Goal: Task Accomplishment & Management: Use online tool/utility

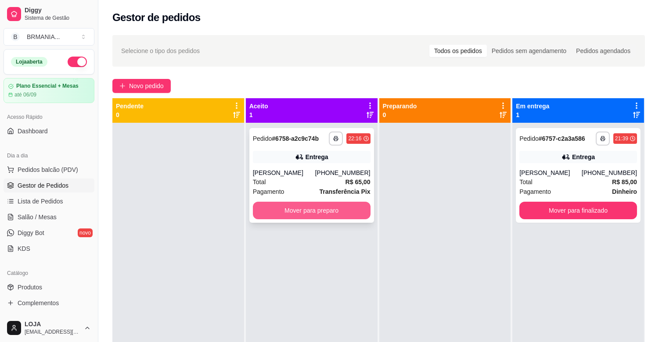
click at [296, 209] on button "Mover para preparo" at bounding box center [312, 211] width 118 height 18
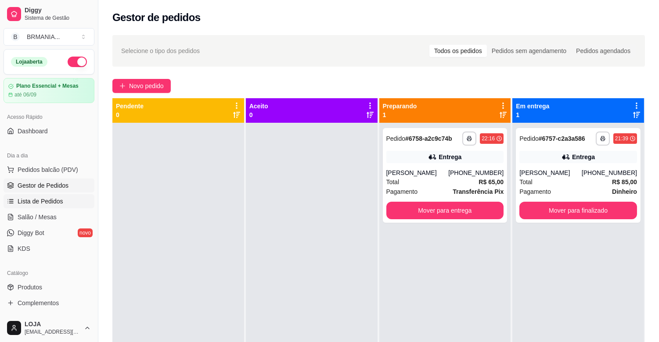
click at [56, 197] on span "Lista de Pedidos" at bounding box center [41, 201] width 46 height 9
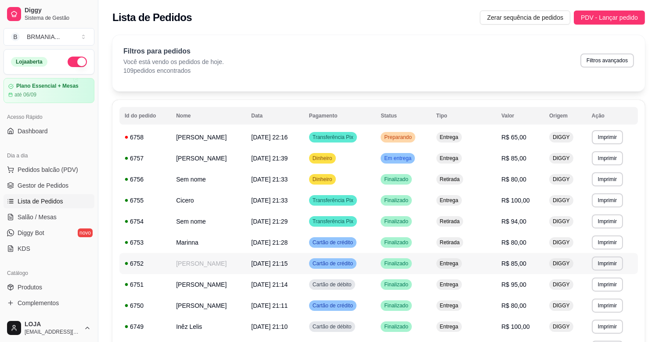
click at [194, 266] on td "[PERSON_NAME]" at bounding box center [208, 263] width 75 height 21
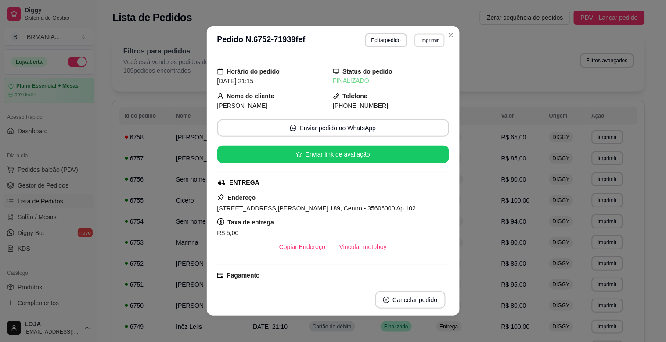
click at [420, 40] on button "Imprimir" at bounding box center [430, 40] width 30 height 14
click at [409, 72] on button "IMPRESSORA" at bounding box center [411, 72] width 64 height 14
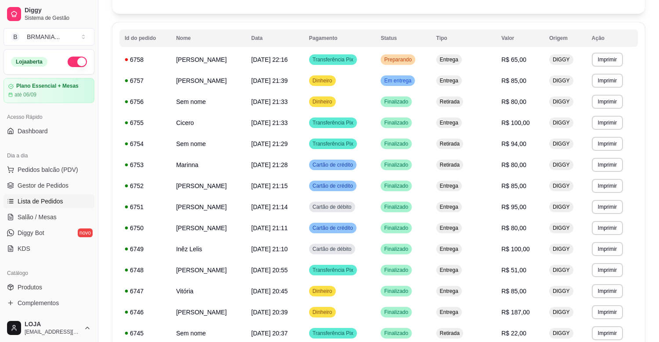
scroll to position [97, 0]
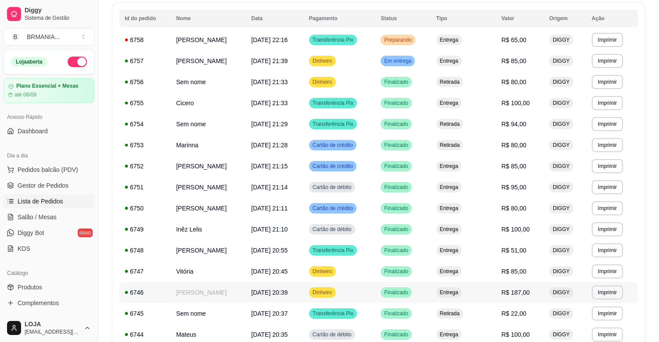
click at [217, 290] on td "[PERSON_NAME]" at bounding box center [208, 292] width 75 height 21
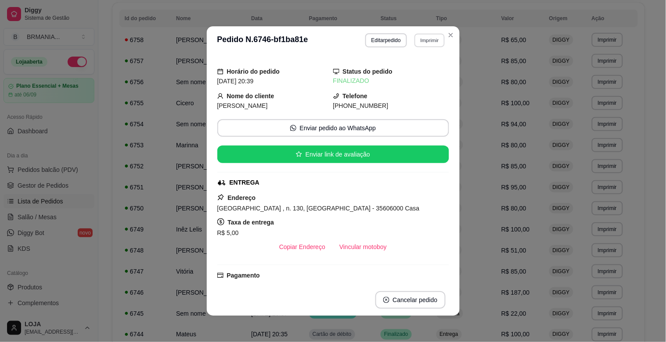
click at [422, 37] on button "Imprimir" at bounding box center [430, 40] width 30 height 14
click at [406, 70] on button "IMPRESSORA" at bounding box center [411, 72] width 64 height 14
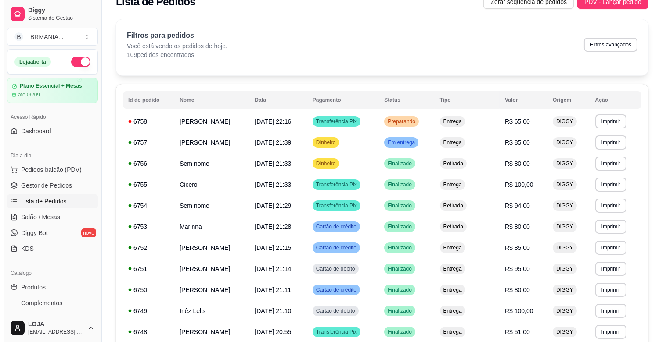
scroll to position [0, 0]
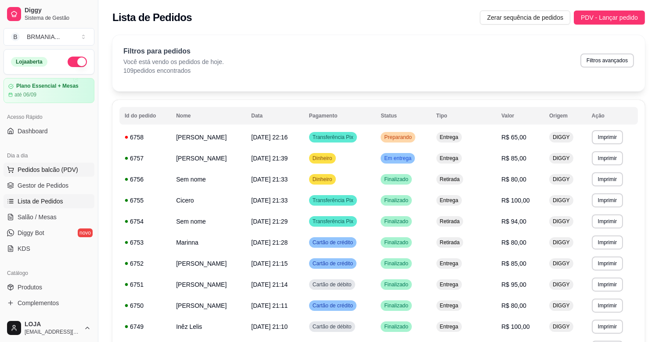
click at [63, 167] on span "Pedidos balcão (PDV)" at bounding box center [48, 170] width 61 height 9
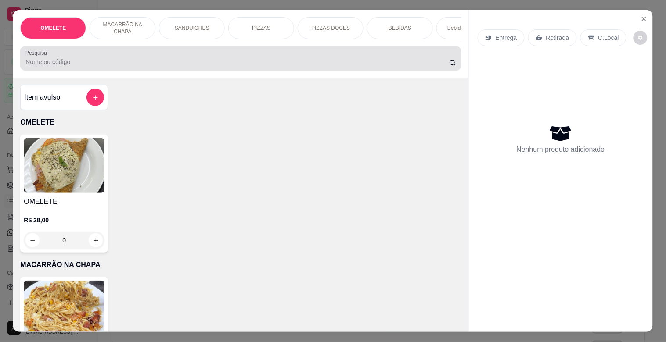
click at [136, 65] on input "Pesquisa" at bounding box center [237, 62] width 424 height 9
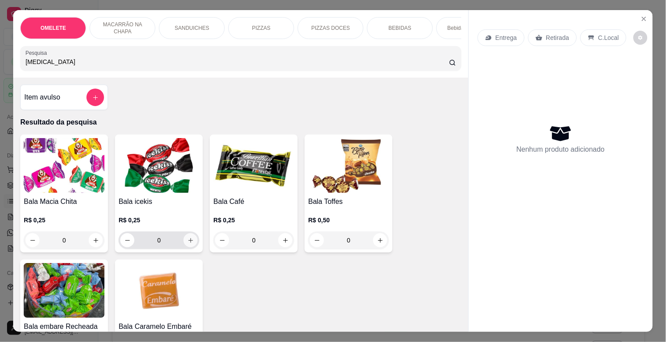
type input "[MEDICAL_DATA]"
click at [187, 243] on icon "increase-product-quantity" at bounding box center [190, 241] width 7 height 7
type input "1"
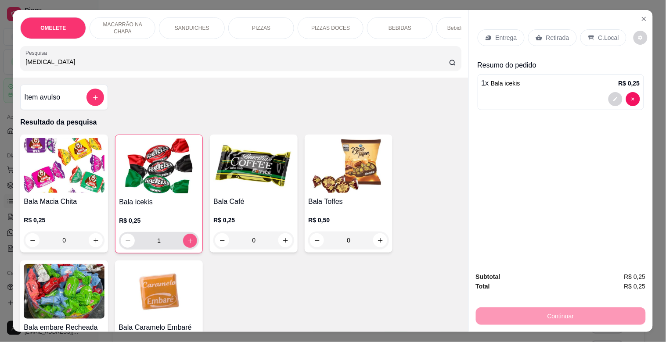
click at [187, 243] on icon "increase-product-quantity" at bounding box center [190, 241] width 7 height 7
type input "2"
click at [187, 243] on icon "increase-product-quantity" at bounding box center [190, 241] width 7 height 7
type input "3"
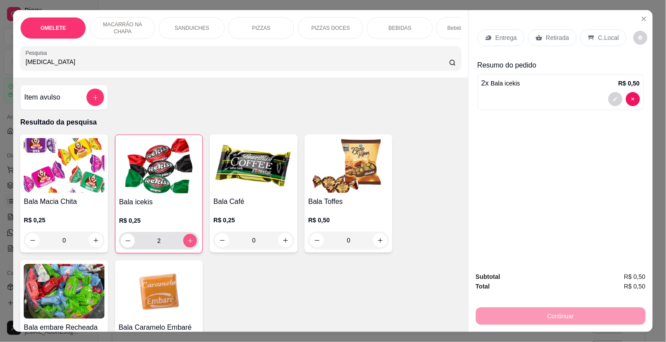
type input "3"
click at [187, 243] on icon "increase-product-quantity" at bounding box center [190, 241] width 7 height 7
type input "4"
click at [536, 36] on icon at bounding box center [539, 38] width 7 height 6
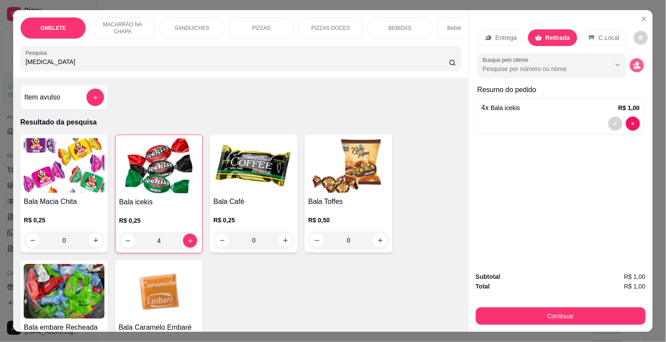
click at [636, 61] on icon "decrease-product-quantity" at bounding box center [637, 65] width 8 height 8
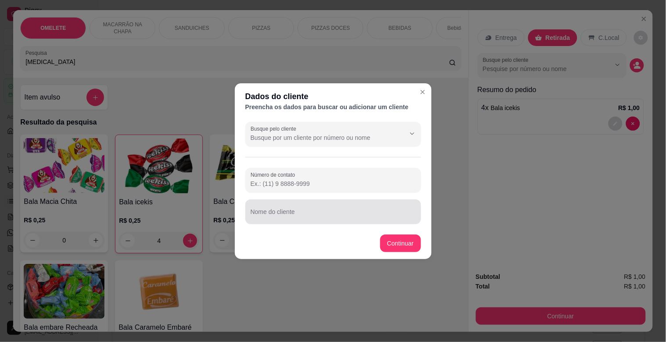
click at [322, 209] on div at bounding box center [333, 212] width 165 height 18
type input "VALINHO"
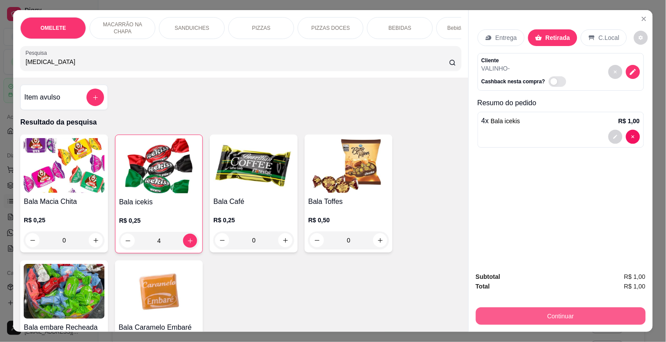
click at [589, 310] on button "Continuar" at bounding box center [561, 317] width 170 height 18
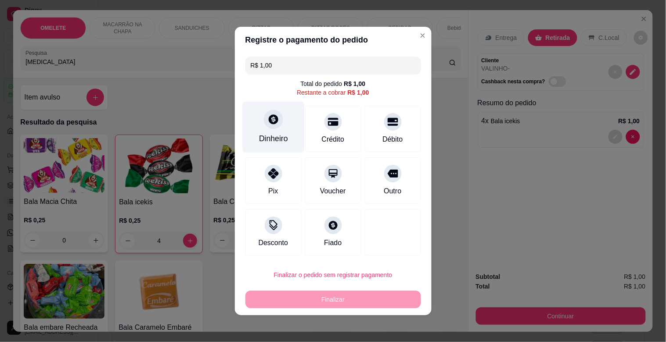
click at [275, 131] on div "Dinheiro" at bounding box center [273, 127] width 62 height 51
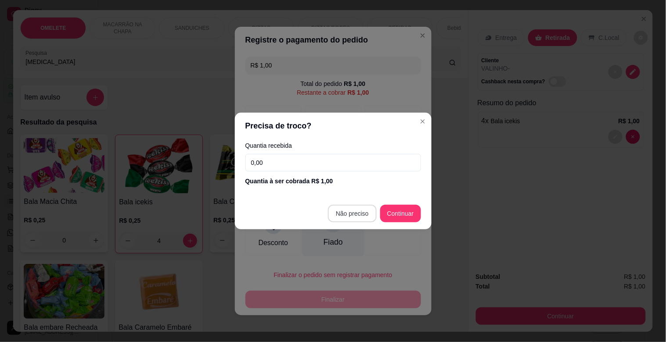
type input "R$ 0,00"
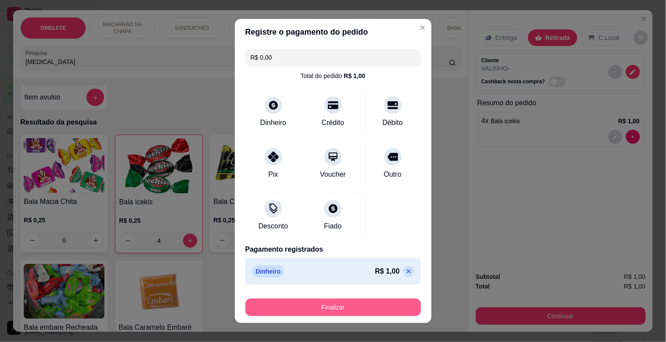
click at [325, 307] on button "Finalizar" at bounding box center [333, 308] width 176 height 18
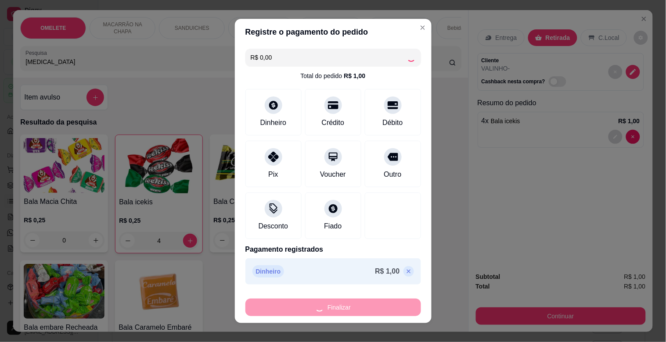
type input "0"
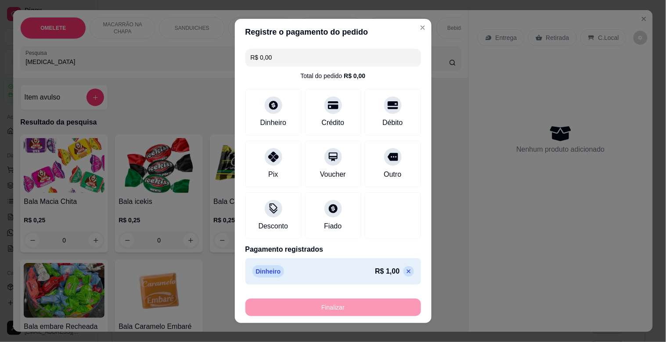
type input "-R$ 1,00"
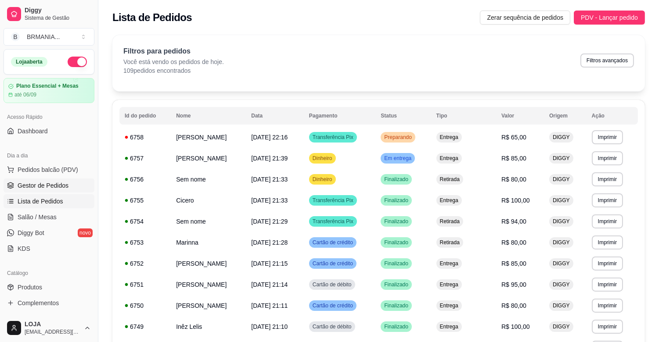
click at [54, 191] on link "Gestor de Pedidos" at bounding box center [49, 186] width 91 height 14
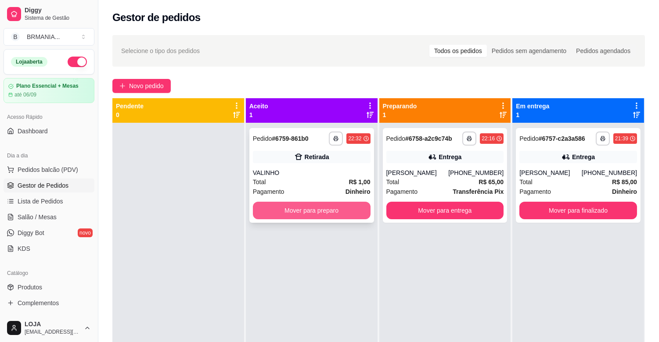
click at [314, 211] on button "Mover para preparo" at bounding box center [312, 211] width 118 height 18
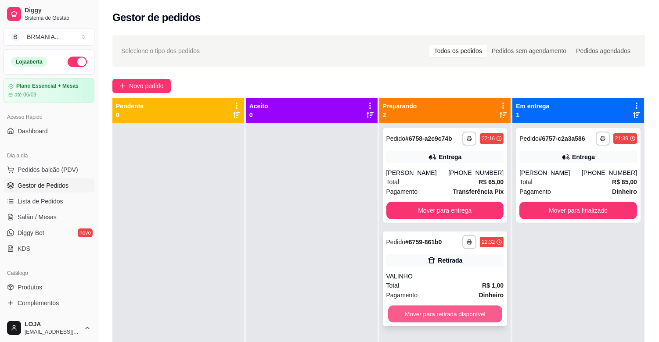
click at [449, 313] on button "Mover para retirada disponível" at bounding box center [445, 314] width 114 height 17
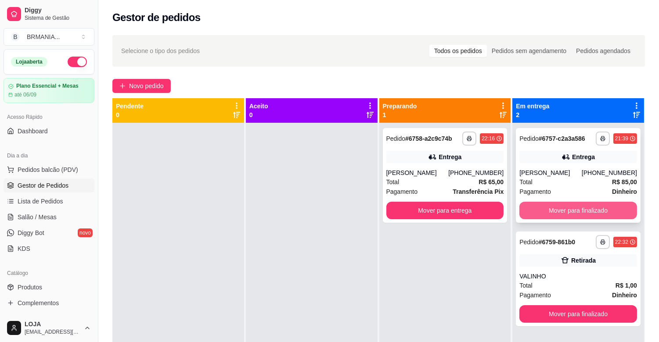
click at [578, 211] on button "Mover para finalizado" at bounding box center [578, 211] width 118 height 18
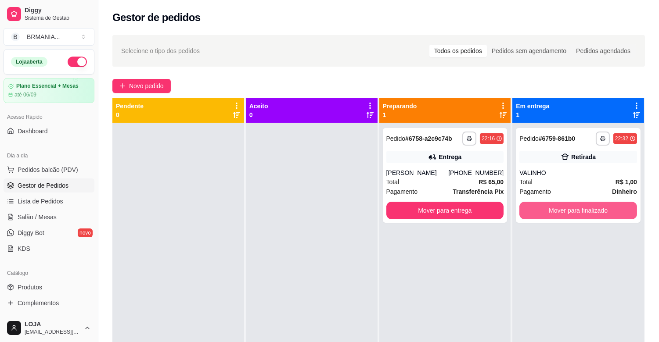
click at [578, 211] on button "Mover para finalizado" at bounding box center [578, 211] width 118 height 18
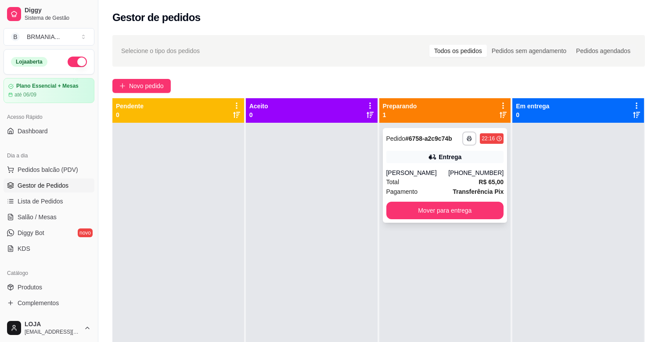
click at [412, 173] on div "[PERSON_NAME]" at bounding box center [417, 173] width 62 height 9
click at [475, 214] on button "Mover para entrega" at bounding box center [445, 211] width 118 height 18
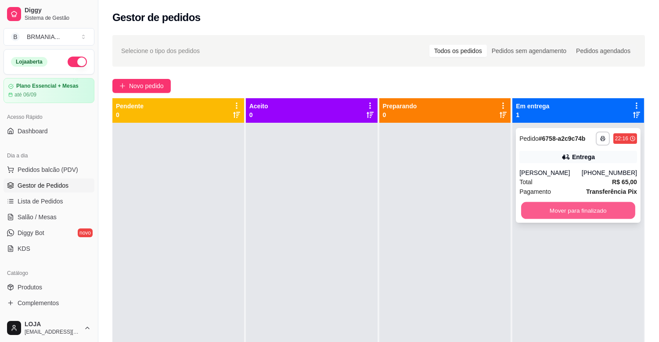
click at [533, 214] on button "Mover para finalizado" at bounding box center [578, 210] width 114 height 17
click at [537, 214] on button "Mover para finalizado" at bounding box center [578, 211] width 118 height 18
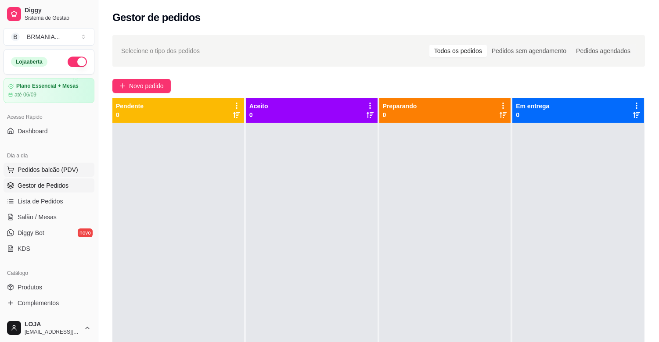
click at [29, 171] on span "Pedidos balcão (PDV)" at bounding box center [48, 170] width 61 height 9
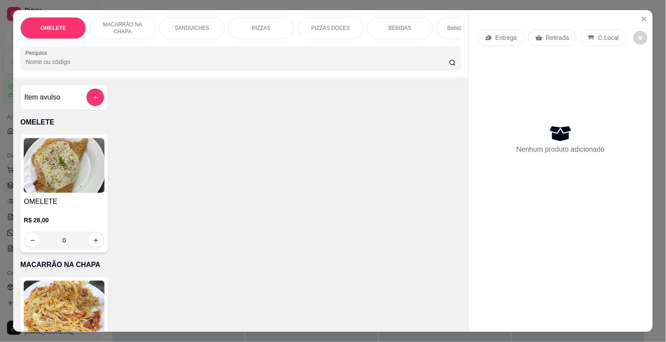
click at [256, 29] on div "PIZZAS" at bounding box center [261, 28] width 66 height 22
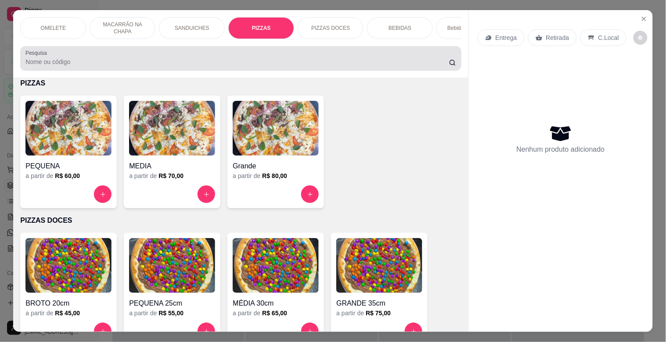
scroll to position [21, 0]
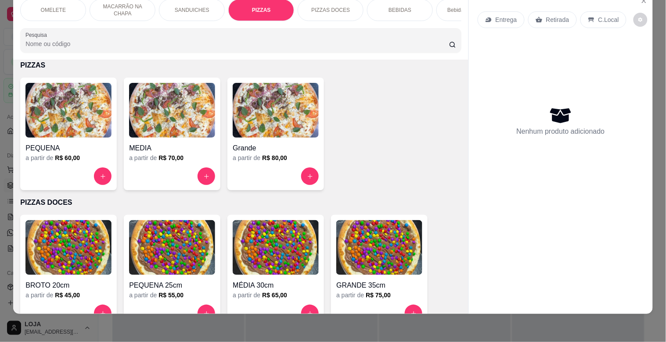
click at [328, 9] on div "PIZZAS DOCES" at bounding box center [331, 10] width 66 height 22
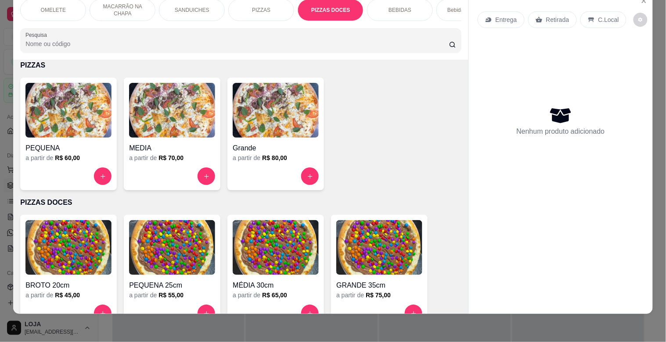
scroll to position [855, 0]
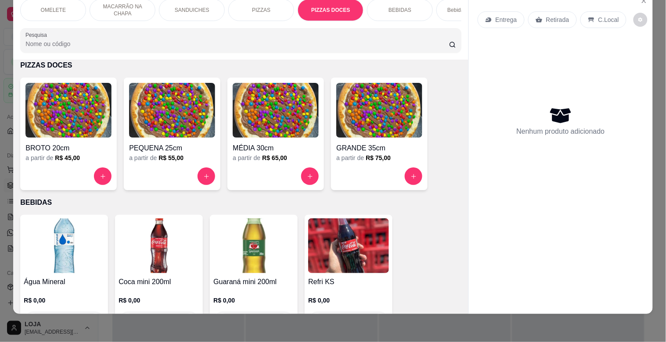
click at [154, 128] on img at bounding box center [172, 110] width 86 height 55
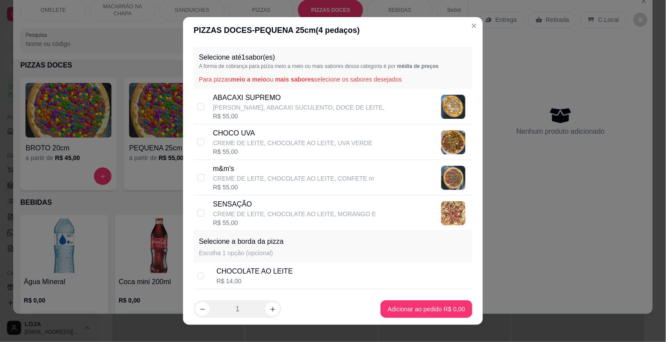
click at [237, 211] on p "CREME DE LEITE, CHOCOLATE AO LEITE, MORANGO E" at bounding box center [294, 214] width 163 height 9
checkbox input "true"
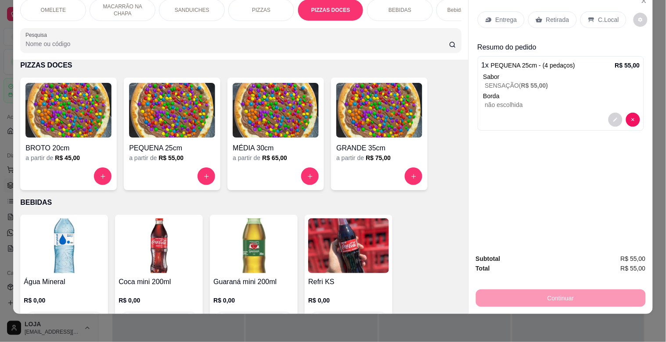
click at [508, 15] on p "Entrega" at bounding box center [507, 19] width 22 height 9
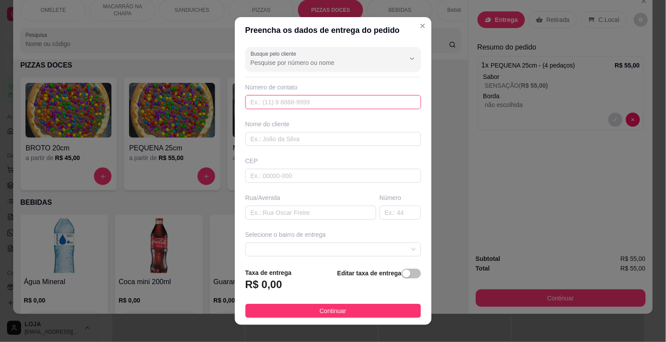
click at [374, 107] on input "text" at bounding box center [333, 102] width 176 height 14
type input "[PHONE_NUMBER]"
click at [389, 138] on input "text" at bounding box center [333, 139] width 176 height 14
type input "[PERSON_NAME]"
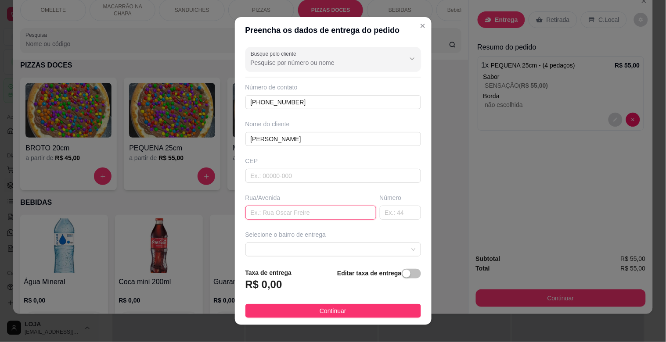
click at [280, 208] on input "text" at bounding box center [310, 213] width 131 height 14
type input "RUA VEREADOR [PERSON_NAME]"
click at [385, 212] on input "text" at bounding box center [400, 213] width 41 height 14
click at [393, 246] on span at bounding box center [333, 249] width 165 height 13
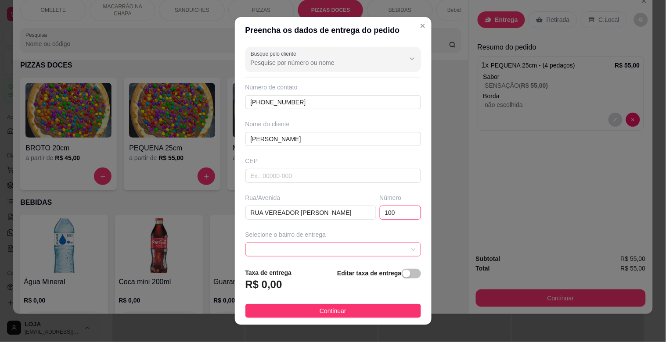
type input "100"
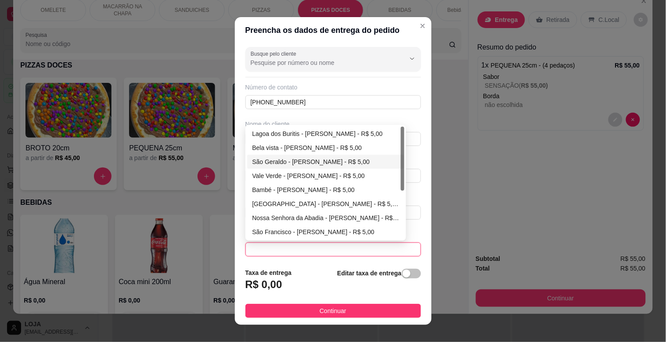
click at [280, 163] on div "São Geraldo - [PERSON_NAME] - R$ 5,00" at bounding box center [325, 162] width 147 height 10
type input "[PERSON_NAME]"
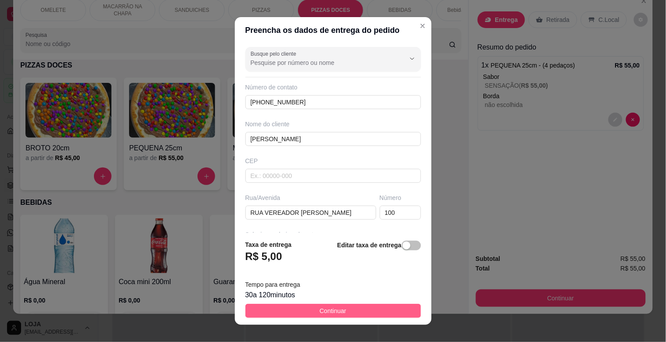
click at [328, 316] on span "Continuar" at bounding box center [333, 311] width 27 height 10
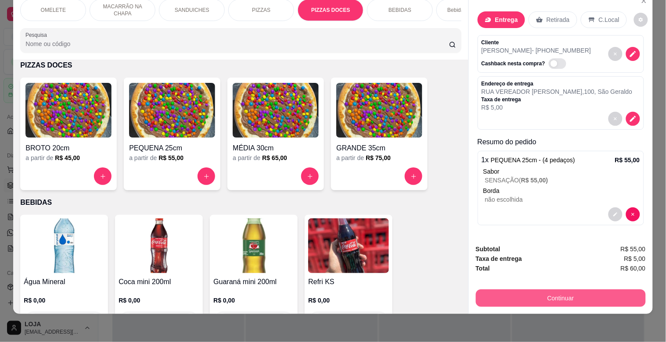
click at [542, 290] on button "Continuar" at bounding box center [561, 299] width 170 height 18
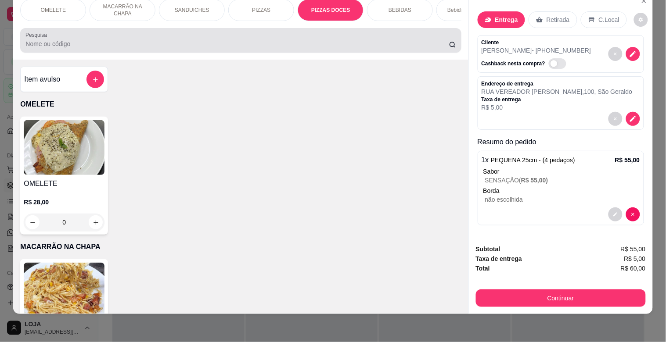
click at [432, 39] on div at bounding box center [240, 41] width 430 height 18
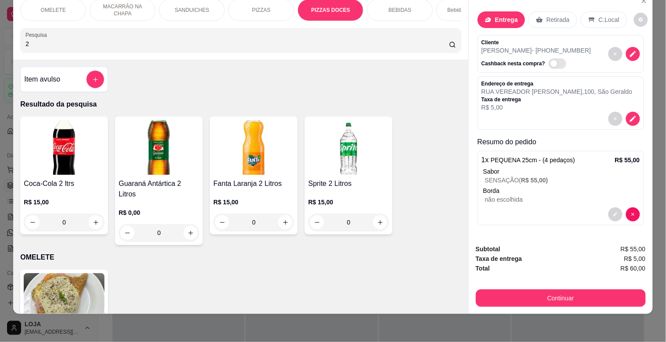
type input "2"
click at [25, 155] on img at bounding box center [64, 147] width 81 height 55
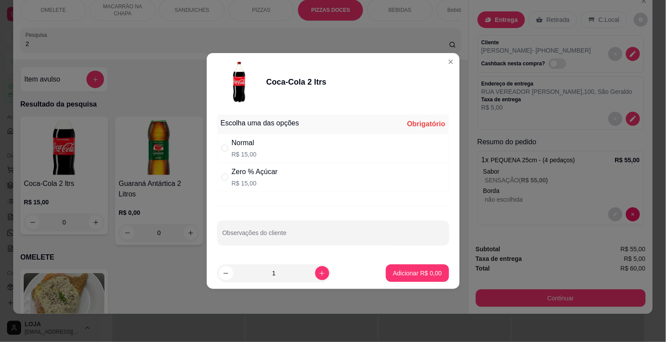
click at [315, 170] on div "Zero % Açúcar R$ 15,00" at bounding box center [333, 177] width 232 height 29
radio input "true"
click at [409, 278] on p "Adicionar R$ 15,00" at bounding box center [415, 273] width 51 height 8
type input "1"
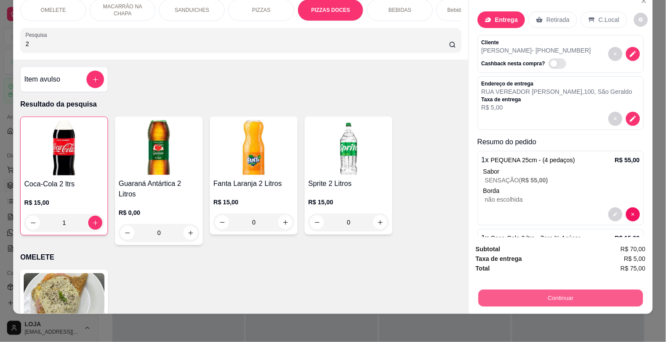
click at [539, 290] on button "Continuar" at bounding box center [560, 298] width 165 height 17
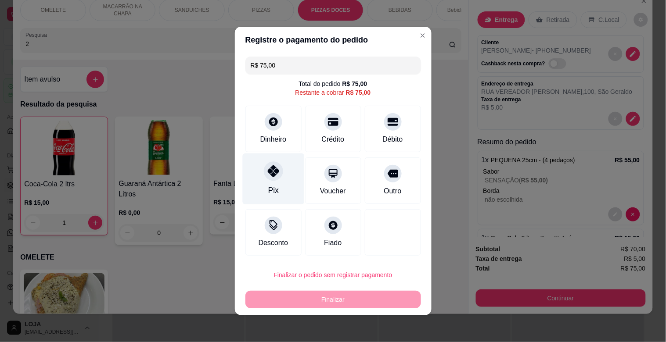
click at [274, 194] on div "Pix" at bounding box center [273, 190] width 11 height 11
type input "R$ 0,00"
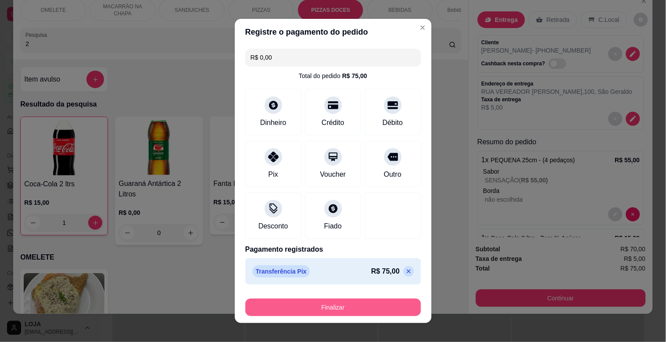
click at [334, 305] on button "Finalizar" at bounding box center [333, 308] width 176 height 18
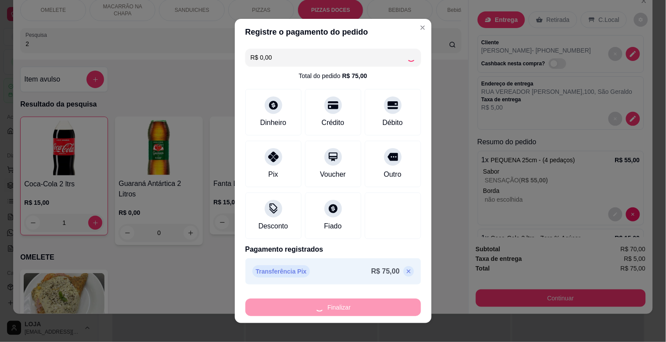
type input "0"
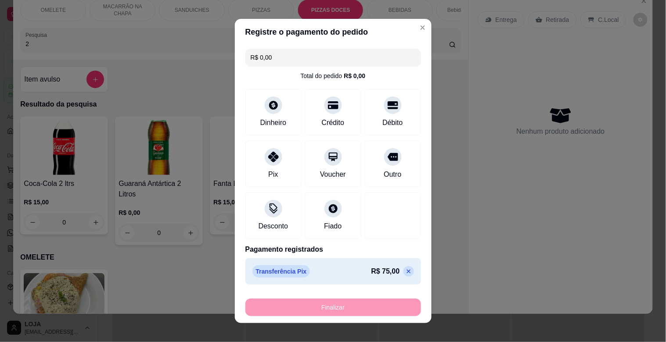
type input "-R$ 75,00"
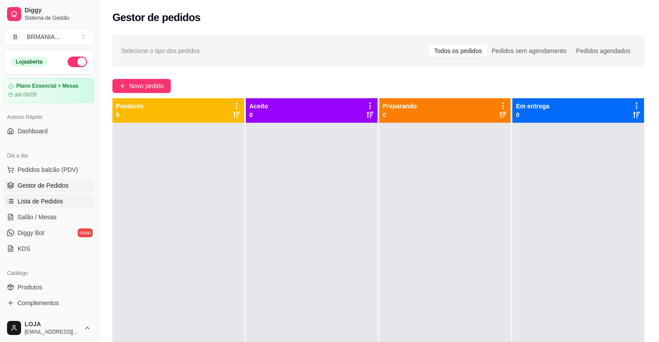
click at [48, 195] on link "Lista de Pedidos" at bounding box center [49, 202] width 91 height 14
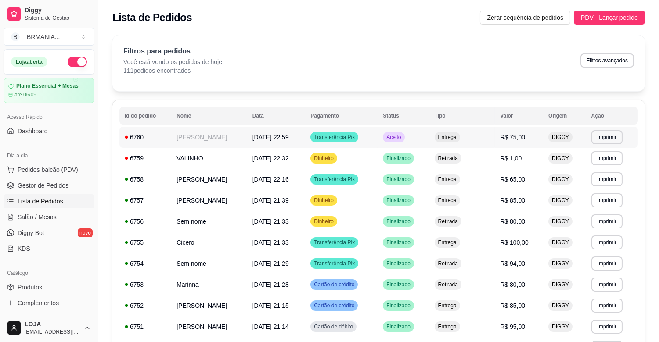
click at [241, 137] on td "[PERSON_NAME]" at bounding box center [209, 137] width 76 height 21
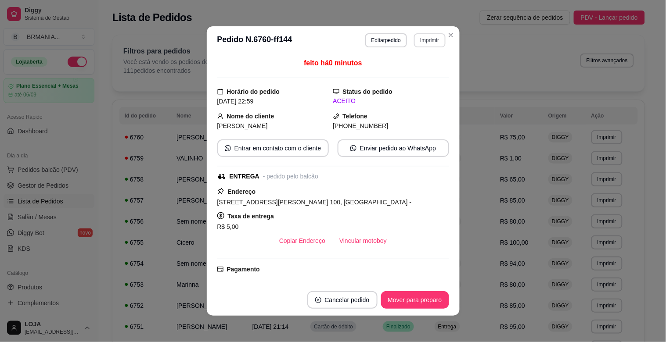
click at [418, 34] on button "Imprimir" at bounding box center [429, 40] width 31 height 14
click at [405, 73] on button "IMPRESSORA" at bounding box center [410, 72] width 61 height 14
click at [429, 302] on button "Mover para preparo" at bounding box center [415, 301] width 68 height 18
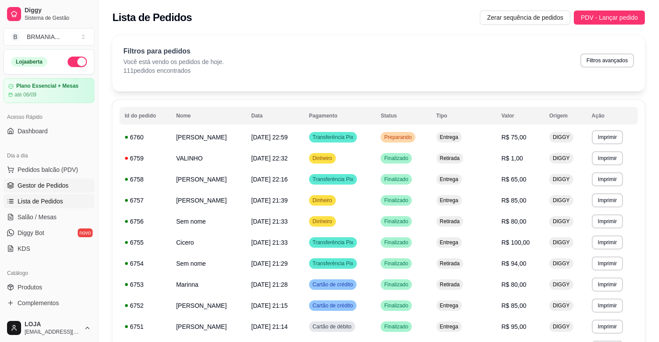
click at [32, 184] on span "Gestor de Pedidos" at bounding box center [43, 185] width 51 height 9
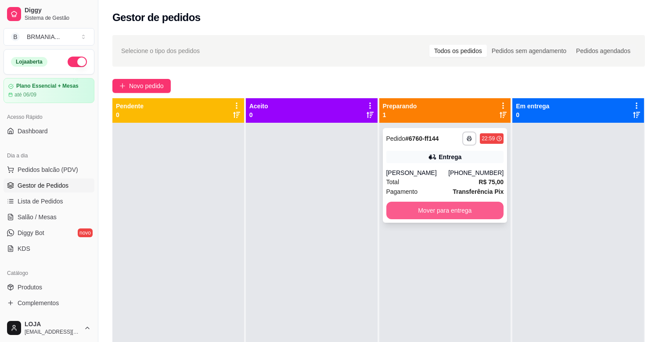
click at [416, 209] on button "Mover para entrega" at bounding box center [445, 211] width 118 height 18
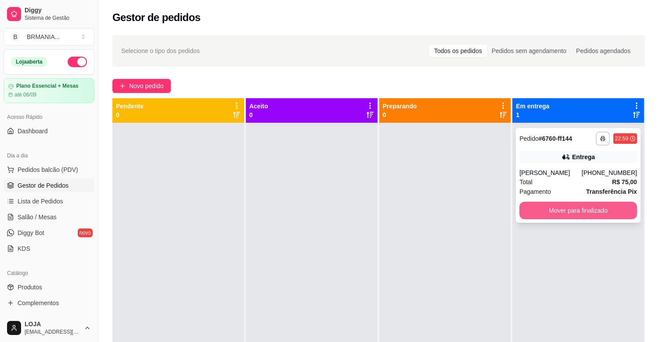
click at [571, 208] on button "Mover para finalizado" at bounding box center [578, 211] width 118 height 18
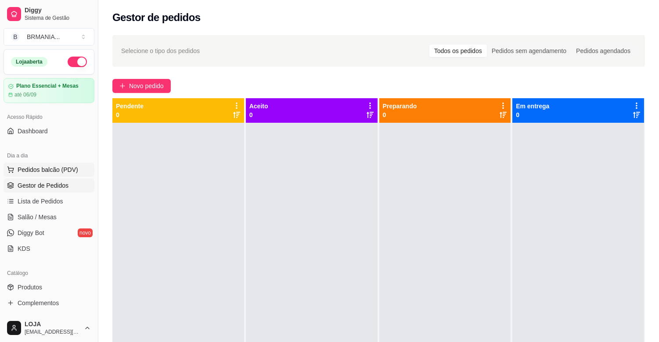
click at [54, 174] on button "Pedidos balcão (PDV)" at bounding box center [49, 170] width 91 height 14
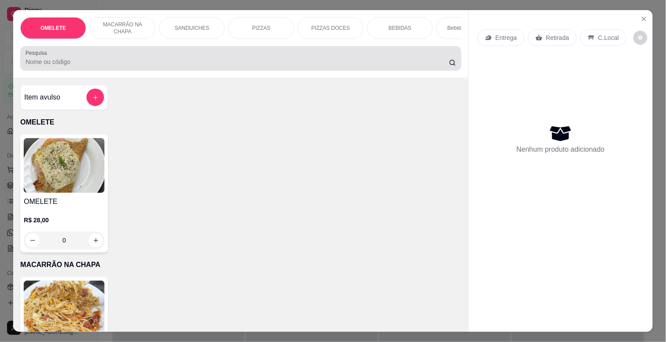
click at [128, 66] on input "Pesquisa" at bounding box center [237, 62] width 424 height 9
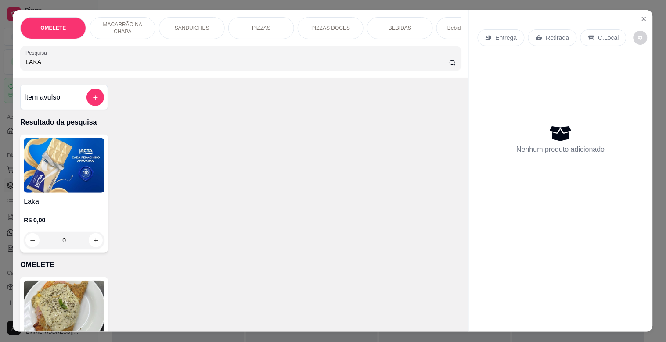
type input "LAKA"
click at [43, 187] on img at bounding box center [64, 165] width 81 height 55
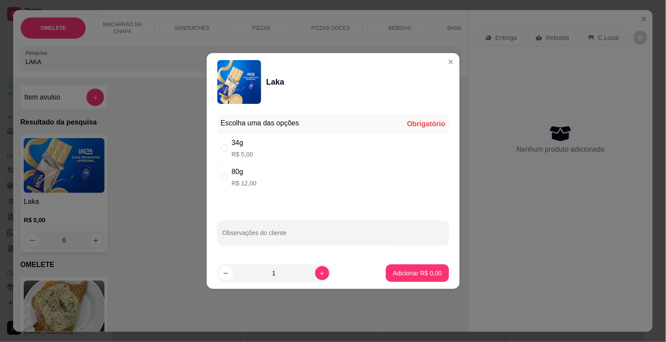
click at [261, 177] on div "80g R$ 12,00" at bounding box center [333, 177] width 232 height 29
radio input "true"
click at [416, 270] on p "Adicionar R$ 12,00" at bounding box center [415, 273] width 52 height 9
type input "1"
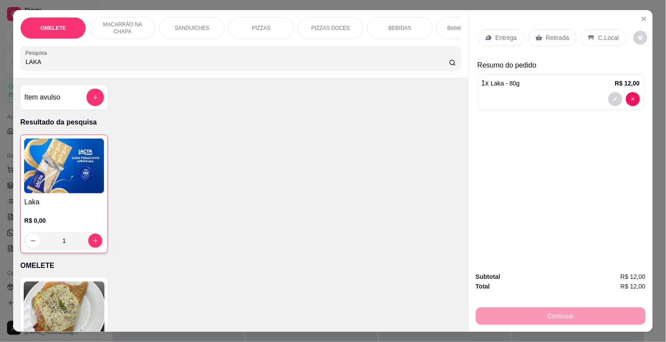
click at [559, 24] on div "Entrega Retirada C.Local" at bounding box center [561, 37] width 166 height 31
click at [556, 33] on p "Retirada" at bounding box center [557, 37] width 23 height 9
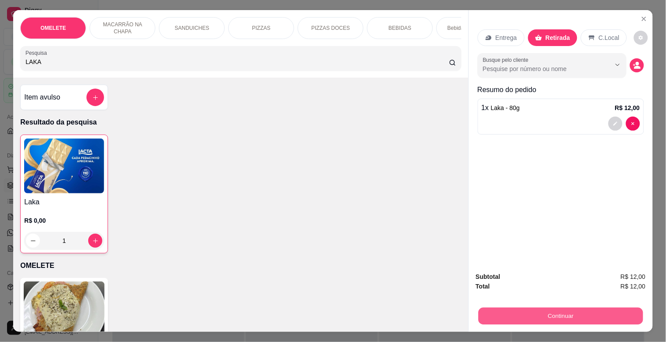
click at [594, 308] on button "Continuar" at bounding box center [560, 316] width 165 height 17
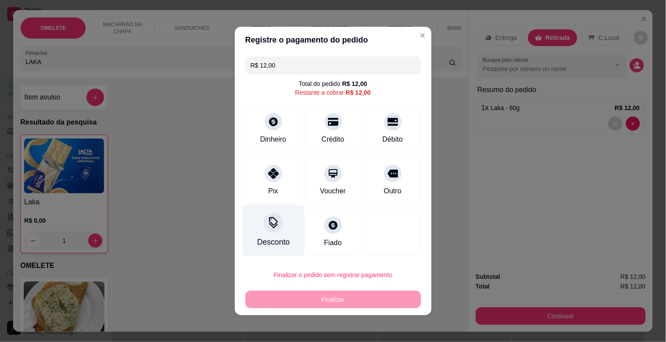
drag, startPoint x: 268, startPoint y: 168, endPoint x: 292, endPoint y: 201, distance: 40.7
click at [268, 169] on icon at bounding box center [273, 174] width 11 height 11
type input "R$ 0,00"
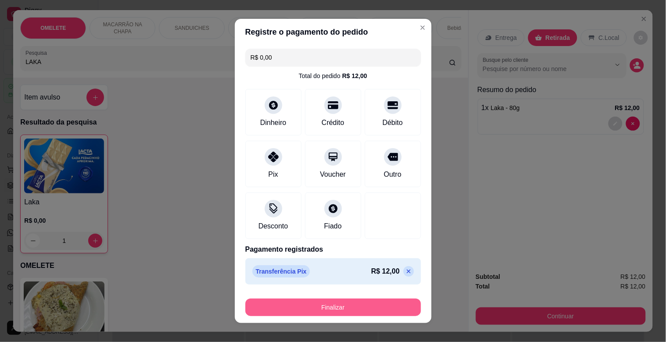
click at [318, 303] on button "Finalizar" at bounding box center [333, 308] width 176 height 18
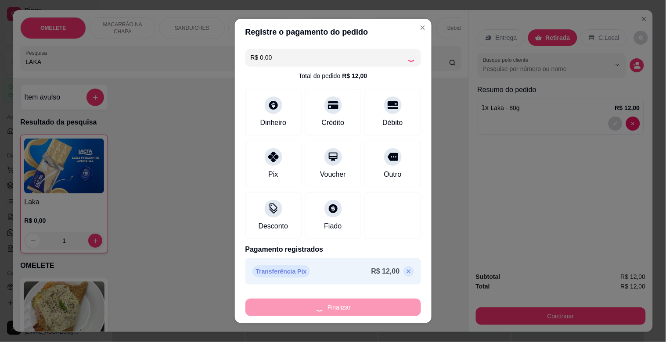
click at [328, 304] on div "Finalizar" at bounding box center [333, 308] width 176 height 18
type input "0"
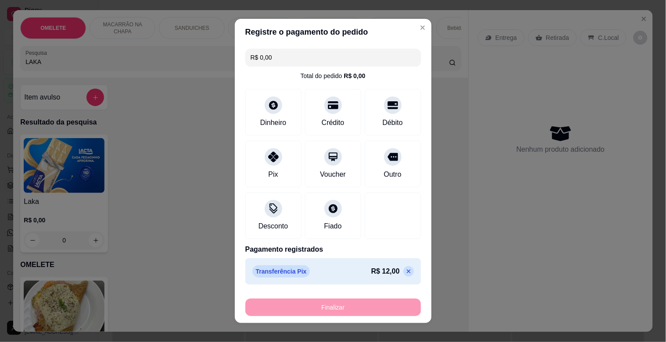
type input "-R$ 12,00"
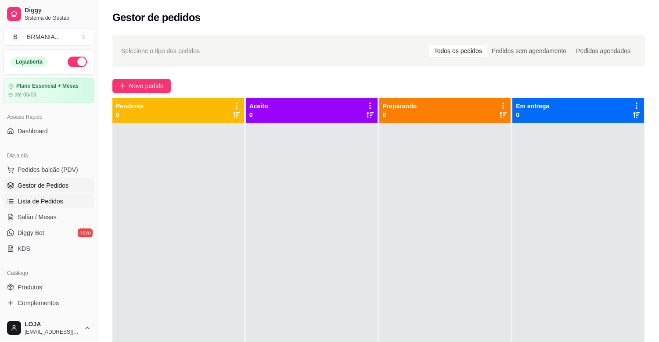
click at [46, 201] on span "Lista de Pedidos" at bounding box center [41, 201] width 46 height 9
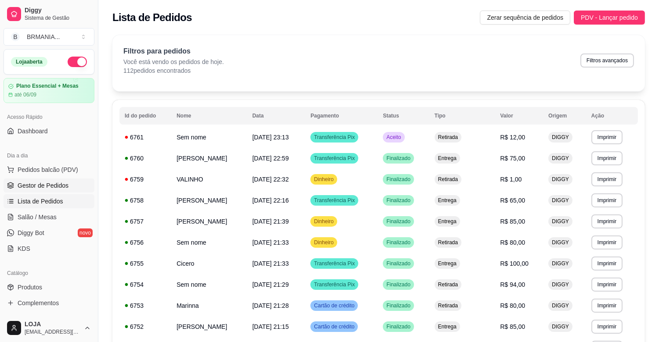
click at [40, 189] on span "Gestor de Pedidos" at bounding box center [43, 185] width 51 height 9
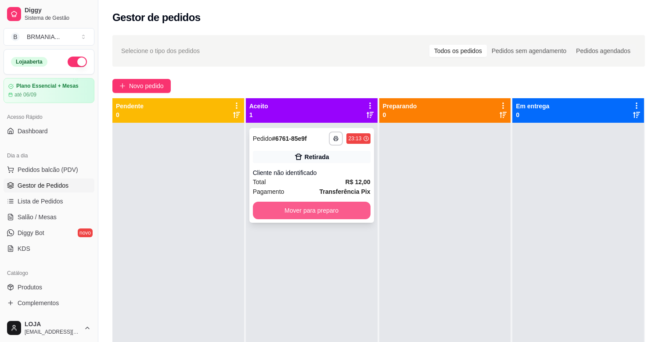
click at [328, 208] on button "Mover para preparo" at bounding box center [312, 211] width 118 height 18
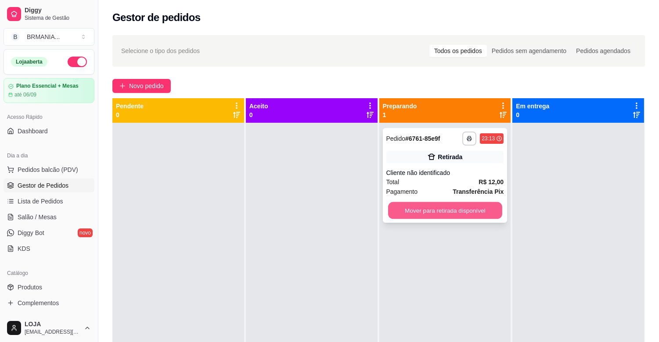
click at [413, 207] on button "Mover para retirada disponível" at bounding box center [445, 210] width 114 height 17
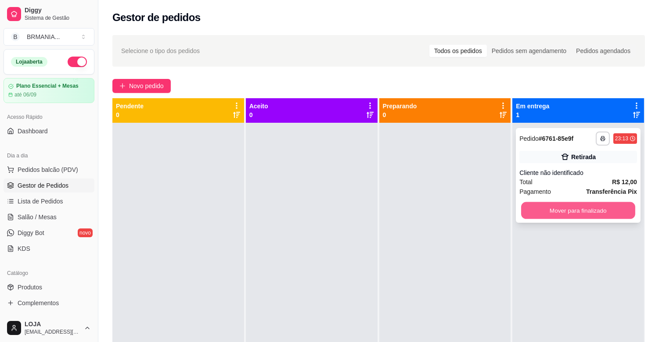
click at [536, 205] on button "Mover para finalizado" at bounding box center [578, 210] width 114 height 17
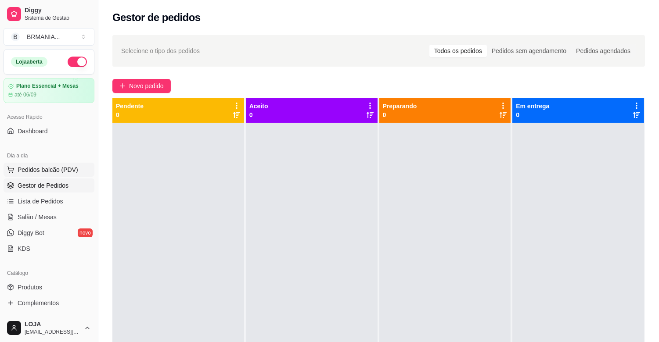
click at [22, 175] on button "Pedidos balcão (PDV)" at bounding box center [49, 170] width 91 height 14
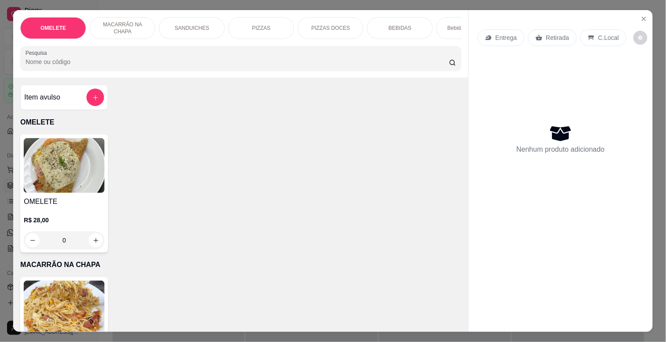
click at [93, 66] on input "Pesquisa" at bounding box center [237, 62] width 424 height 9
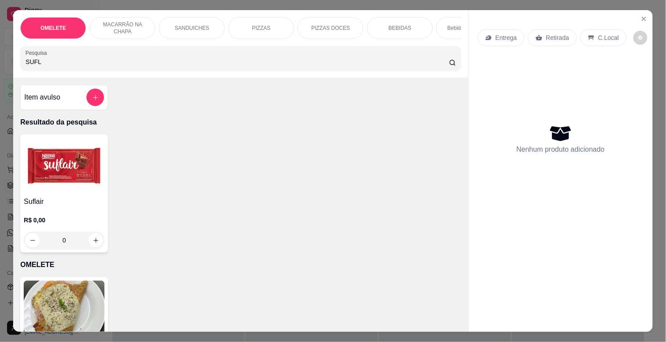
type input "SUFL"
click at [68, 170] on img at bounding box center [64, 165] width 81 height 55
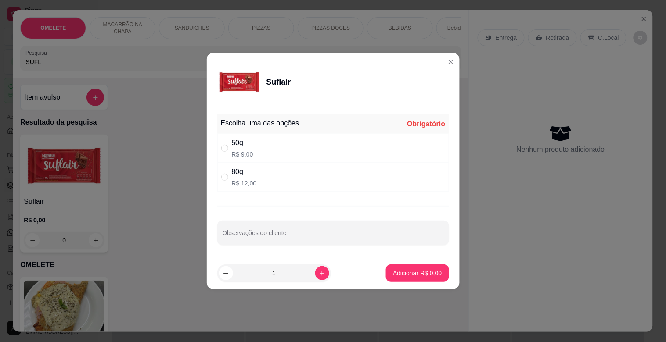
click at [303, 188] on div "80g R$ 12,00" at bounding box center [333, 177] width 232 height 29
radio input "true"
click at [405, 269] on button "Adicionar R$ 12,00" at bounding box center [415, 274] width 66 height 18
type input "1"
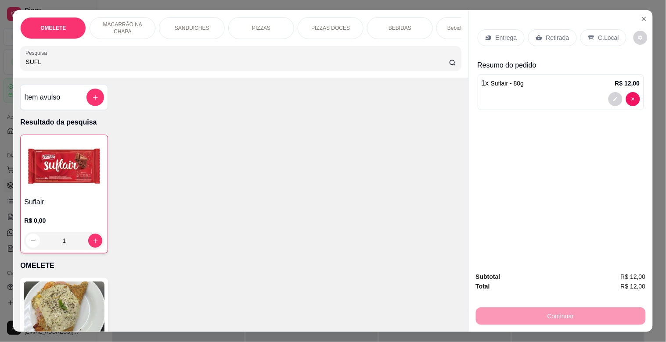
drag, startPoint x: 65, startPoint y: 59, endPoint x: 0, endPoint y: 63, distance: 65.1
click at [0, 63] on div "OMELETE MACARRÃO NA CHAPA SANDUICHES PIZZAS PIZZAS DOCES BEBIDAS Bebidas Alcoól…" at bounding box center [333, 171] width 666 height 342
drag, startPoint x: 43, startPoint y: 68, endPoint x: 0, endPoint y: 62, distance: 43.1
click at [0, 62] on div "OMELETE MACARRÃO NA CHAPA SANDUICHES PIZZAS PIZZAS DOCES BEBIDAS Bebidas Alcoól…" at bounding box center [333, 171] width 666 height 342
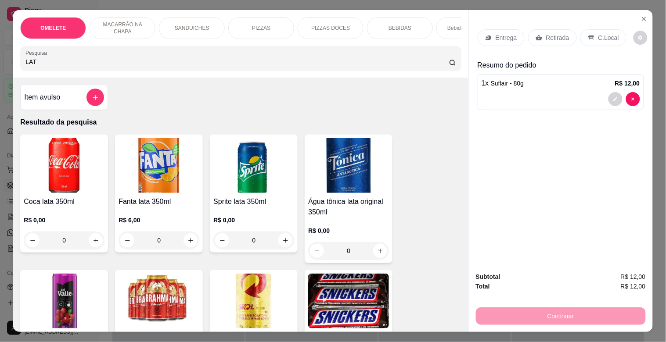
type input "LAT"
click at [245, 220] on p "R$ 0,00" at bounding box center [253, 220] width 81 height 9
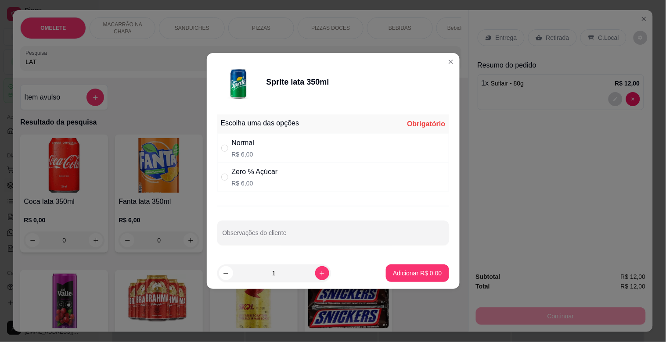
click at [238, 152] on p "R$ 6,00" at bounding box center [243, 154] width 23 height 9
radio input "true"
click at [410, 273] on p "Adicionar R$ 6,00" at bounding box center [417, 273] width 49 height 9
type input "1"
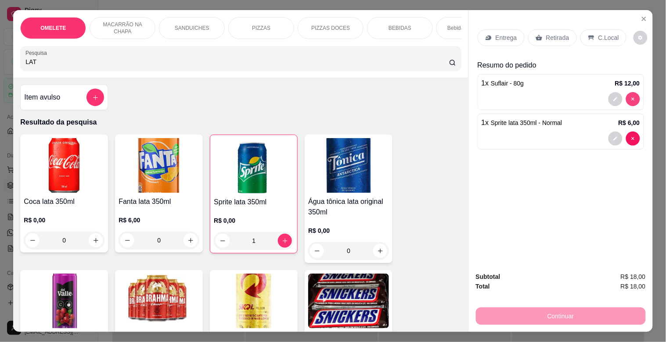
type input "0"
drag, startPoint x: 42, startPoint y: 68, endPoint x: 0, endPoint y: 71, distance: 41.8
click at [0, 71] on div "OMELETE MACARRÃO NA CHAPA SANDUICHES PIZZAS PIZZAS DOCES BEBIDAS Bebidas Alcoól…" at bounding box center [333, 171] width 666 height 342
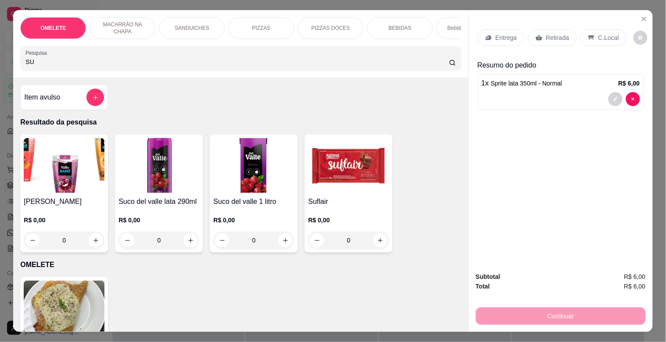
type input "SU"
click at [342, 212] on div "R$ 0,00 0" at bounding box center [348, 228] width 81 height 42
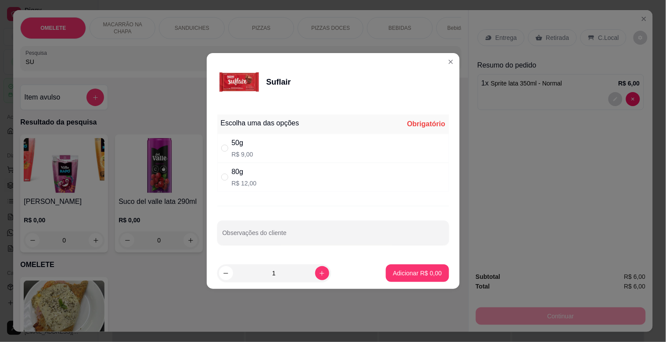
click at [262, 155] on div "50g R$ 9,00" at bounding box center [333, 148] width 232 height 29
radio input "true"
click at [429, 278] on button "Adicionar R$ 9,00" at bounding box center [417, 273] width 61 height 17
type input "1"
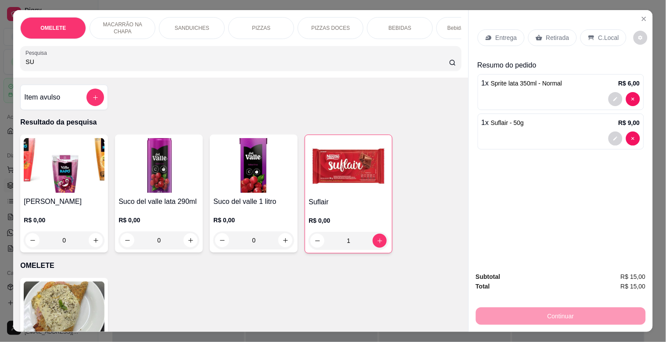
click at [539, 33] on div "Retirada" at bounding box center [552, 37] width 49 height 17
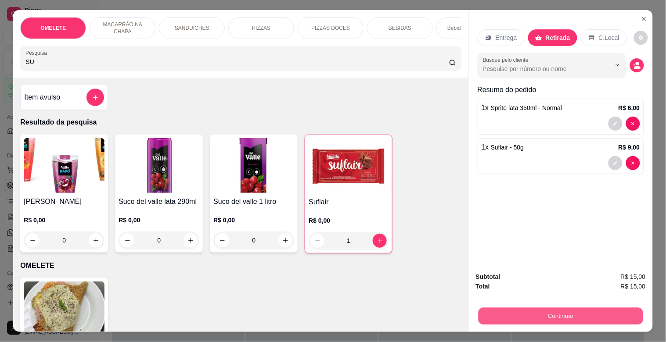
click at [549, 314] on button "Continuar" at bounding box center [560, 316] width 165 height 17
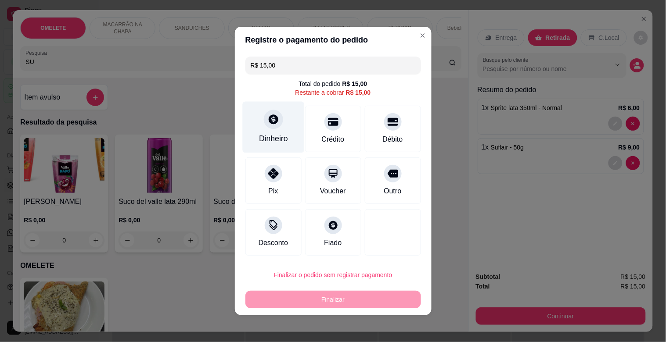
click at [278, 135] on div "Dinheiro" at bounding box center [273, 138] width 29 height 11
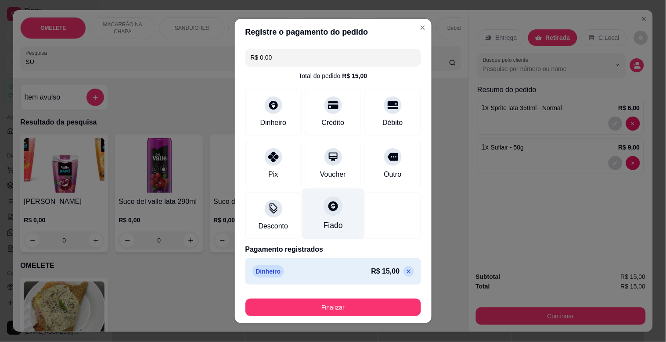
type input "R$ 0,00"
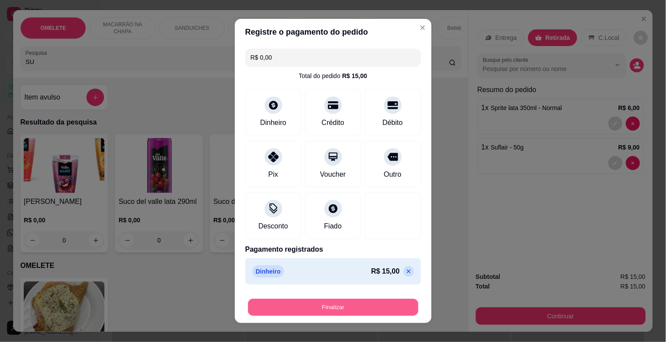
click at [326, 305] on button "Finalizar" at bounding box center [333, 307] width 170 height 17
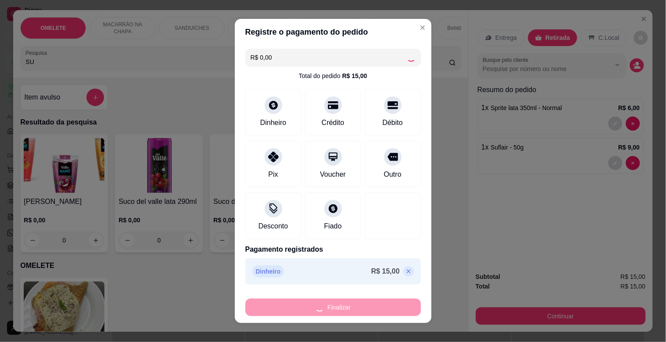
type input "0"
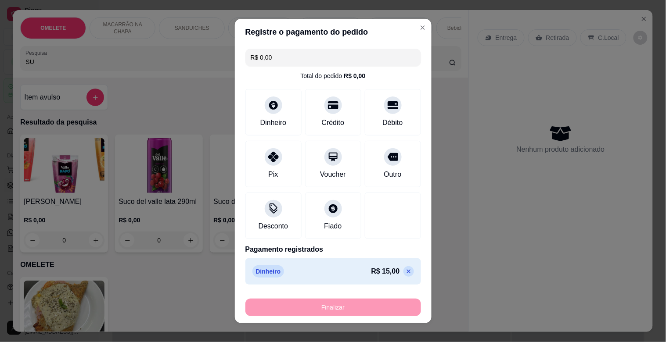
type input "-R$ 15,00"
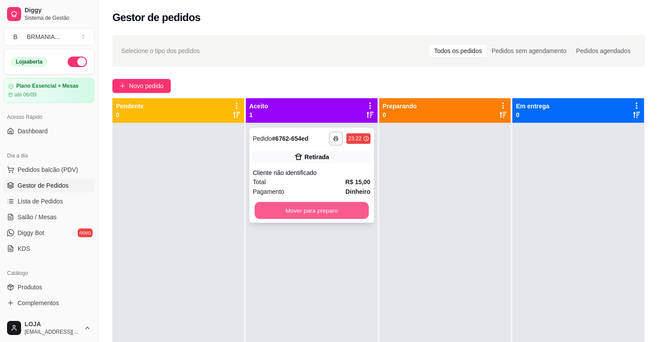
click at [295, 207] on button "Mover para preparo" at bounding box center [312, 210] width 114 height 17
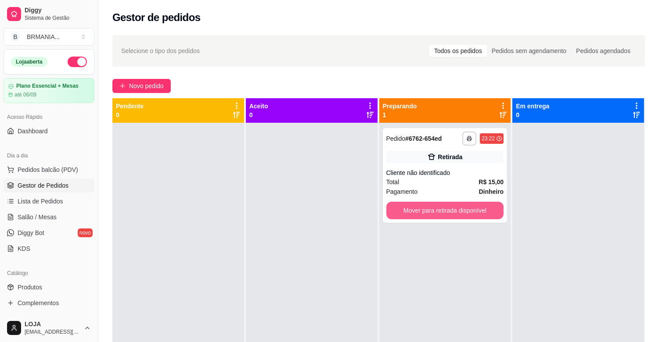
click at [430, 209] on button "Mover para retirada disponível" at bounding box center [445, 211] width 118 height 18
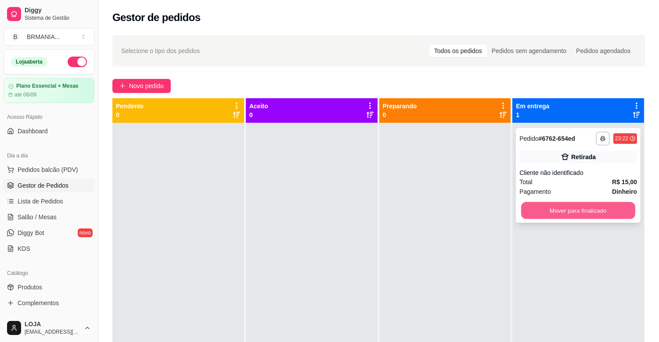
click at [534, 208] on button "Mover para finalizado" at bounding box center [578, 210] width 114 height 17
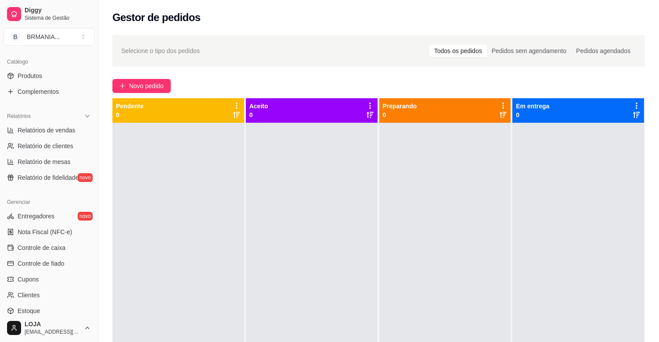
scroll to position [289, 0]
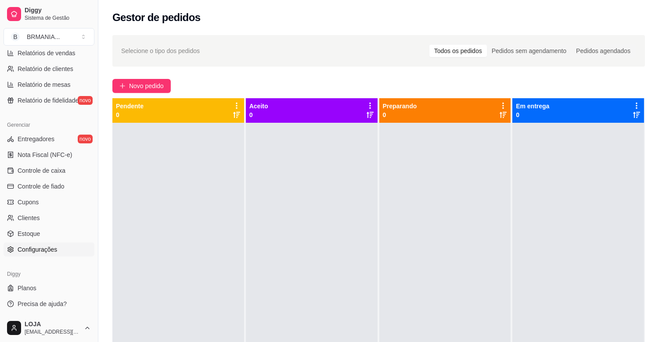
click at [43, 251] on span "Configurações" at bounding box center [38, 249] width 40 height 9
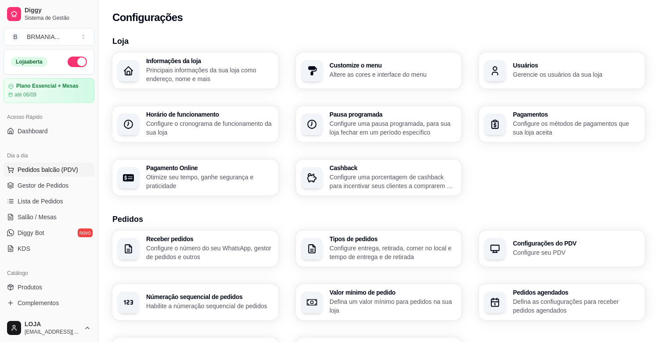
click at [46, 175] on button "Pedidos balcão (PDV)" at bounding box center [49, 170] width 91 height 14
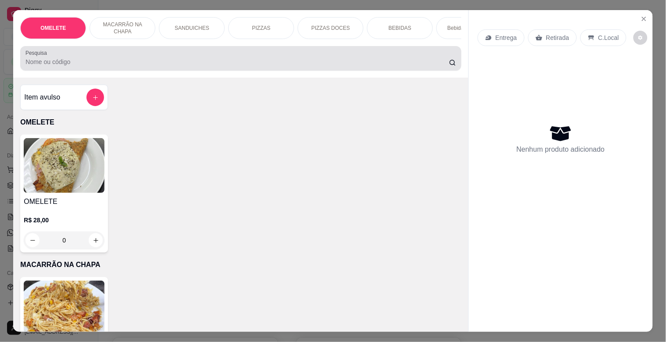
click at [158, 66] on input "Pesquisa" at bounding box center [237, 62] width 424 height 9
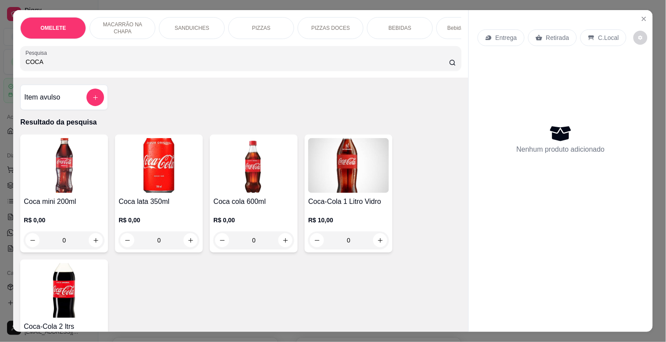
type input "COCA"
click at [259, 205] on h4 "Coca cola 600ml" at bounding box center [253, 202] width 81 height 11
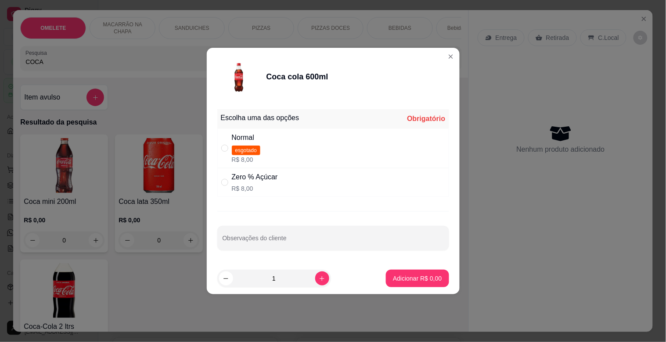
click at [271, 141] on div "Normal esgotado R$ 8,00" at bounding box center [333, 149] width 232 height 40
radio input "true"
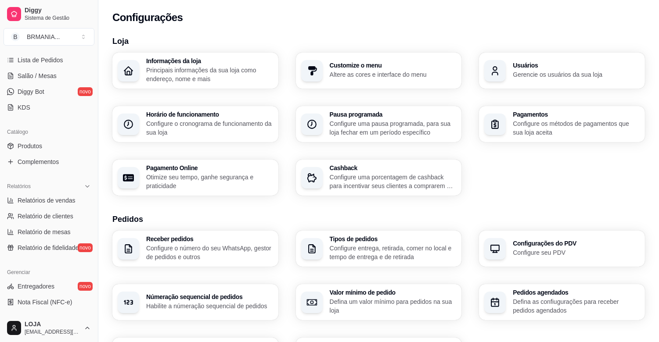
scroll to position [289, 0]
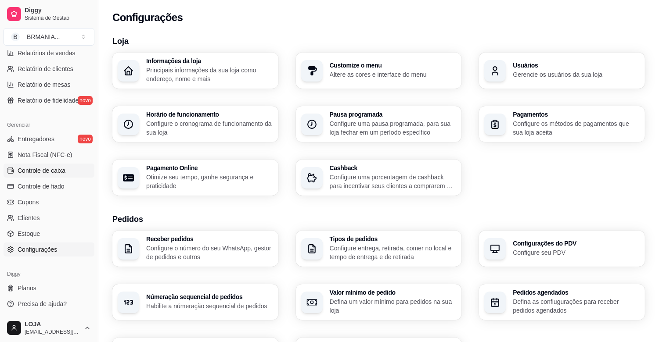
click at [49, 173] on span "Controle de caixa" at bounding box center [42, 170] width 48 height 9
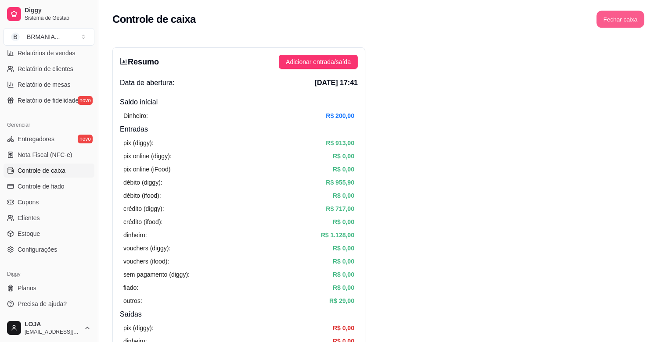
click at [630, 22] on button "Fechar caixa" at bounding box center [621, 19] width 48 height 17
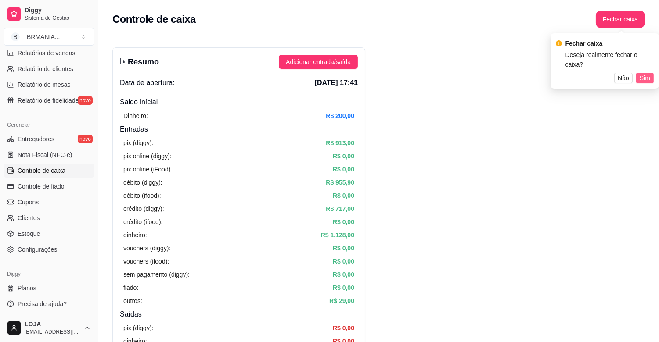
click at [650, 73] on button "Sim" at bounding box center [645, 78] width 18 height 11
